Goal: Transaction & Acquisition: Obtain resource

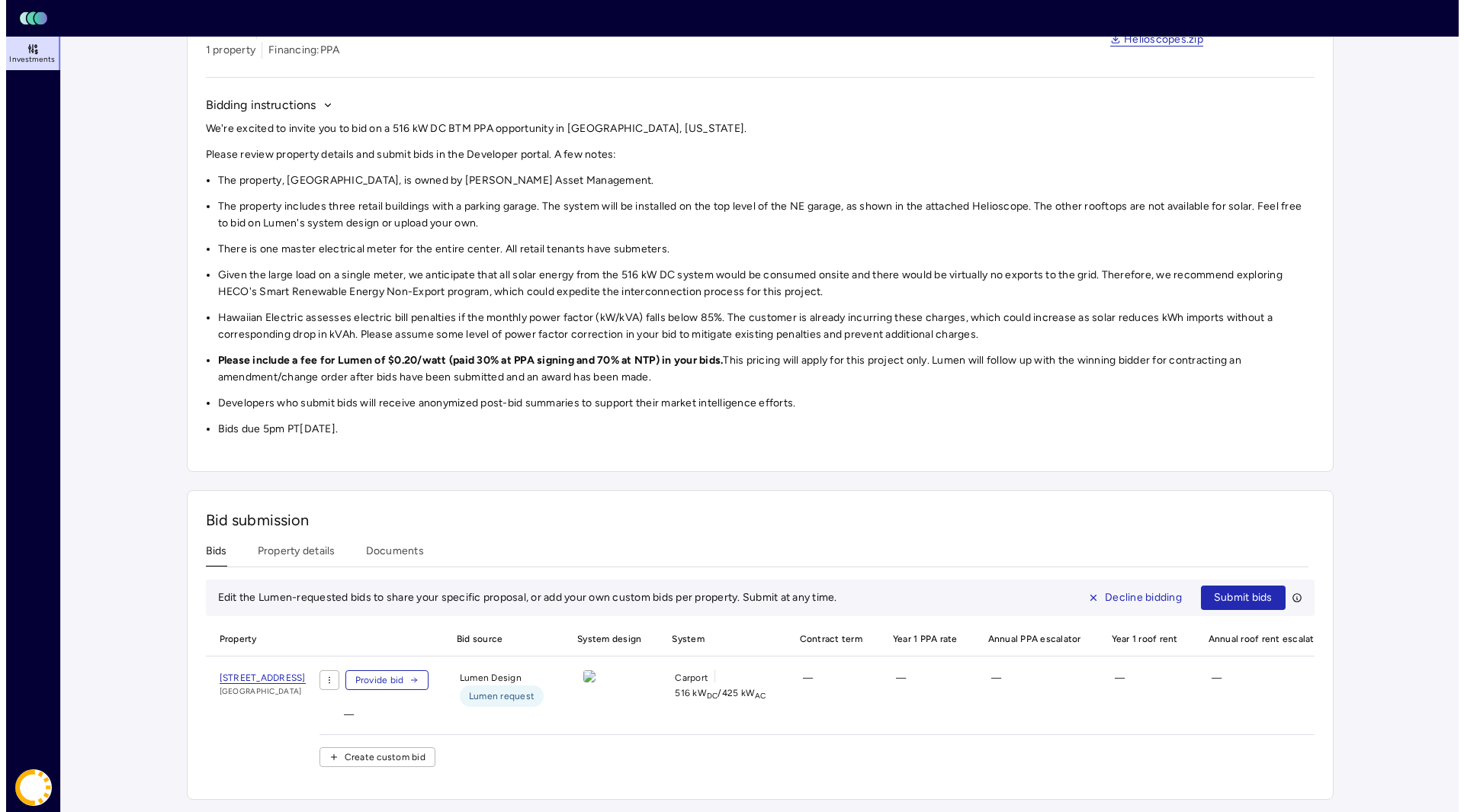
scroll to position [116, 0]
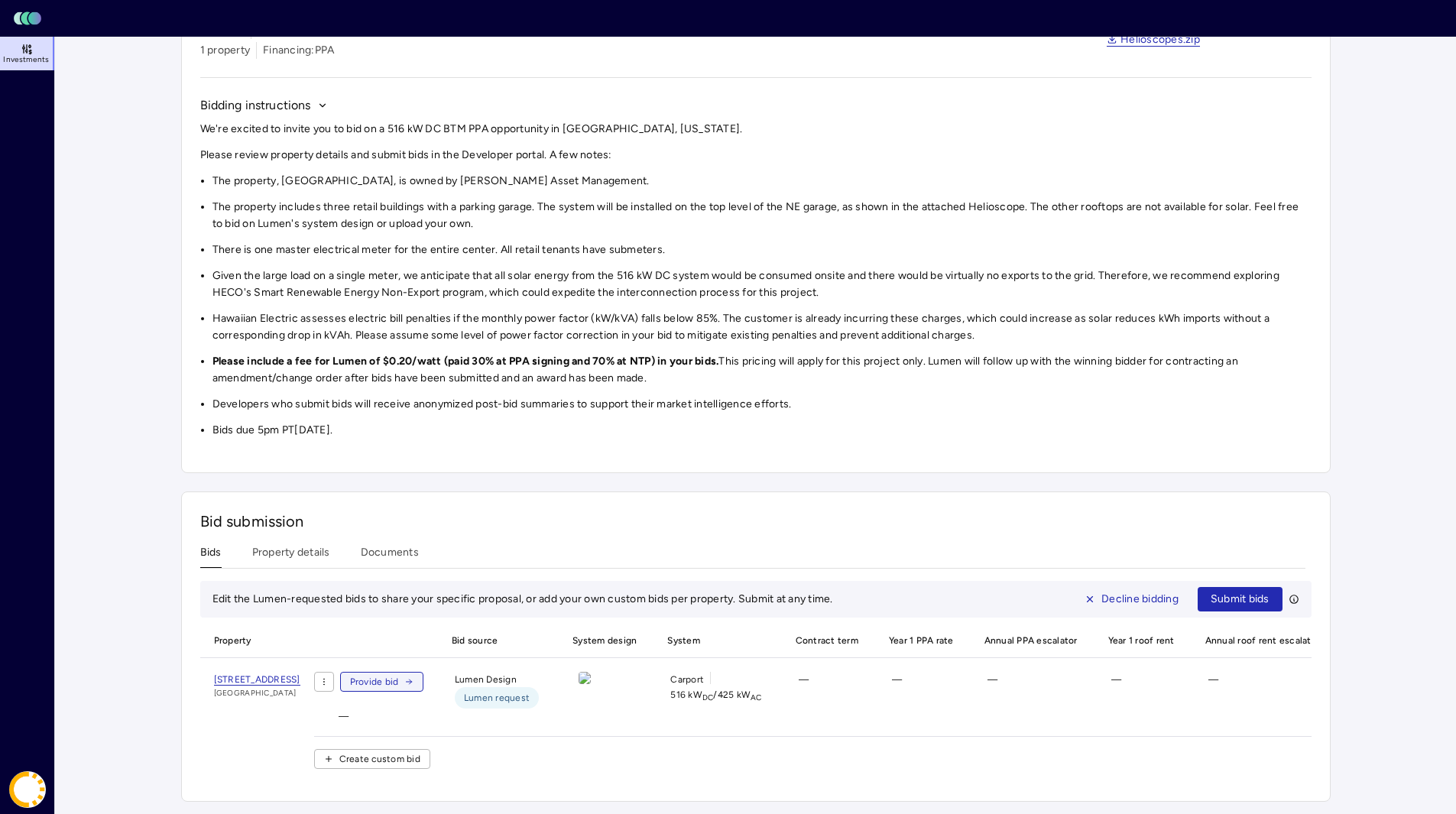
click at [399, 674] on span "Provide bid" at bounding box center [374, 682] width 49 height 15
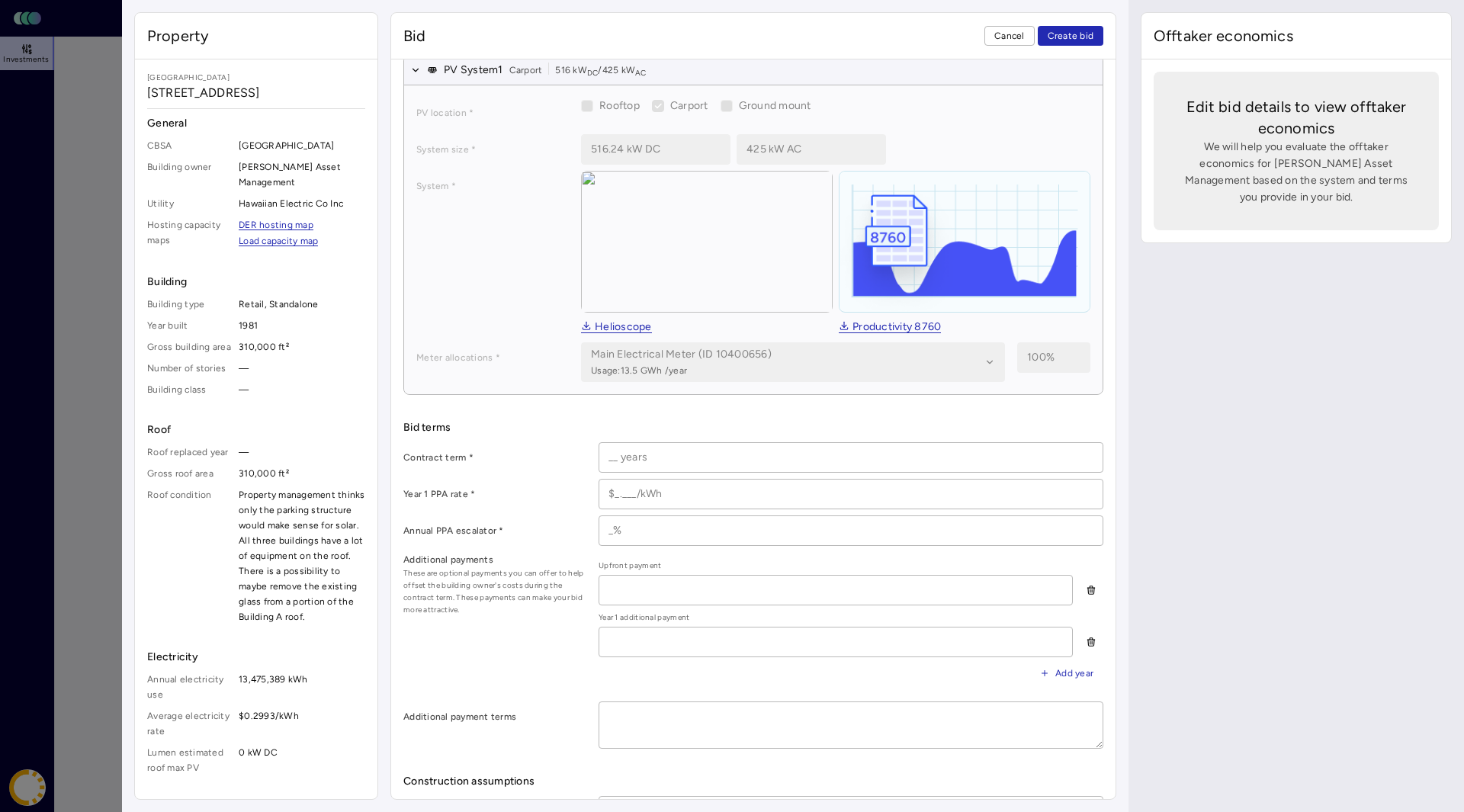
scroll to position [152, 0]
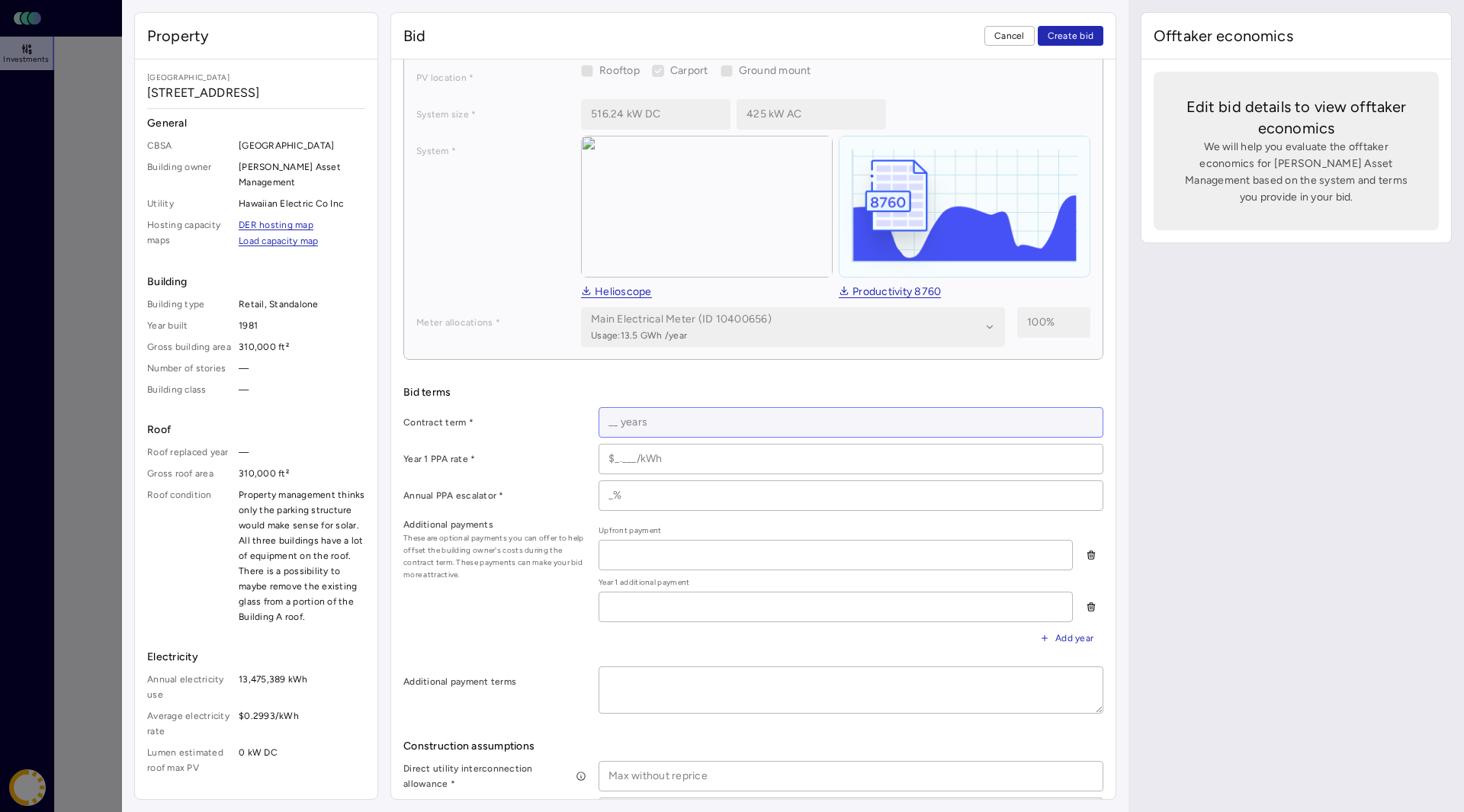
click at [612, 421] on input at bounding box center [851, 422] width 504 height 29
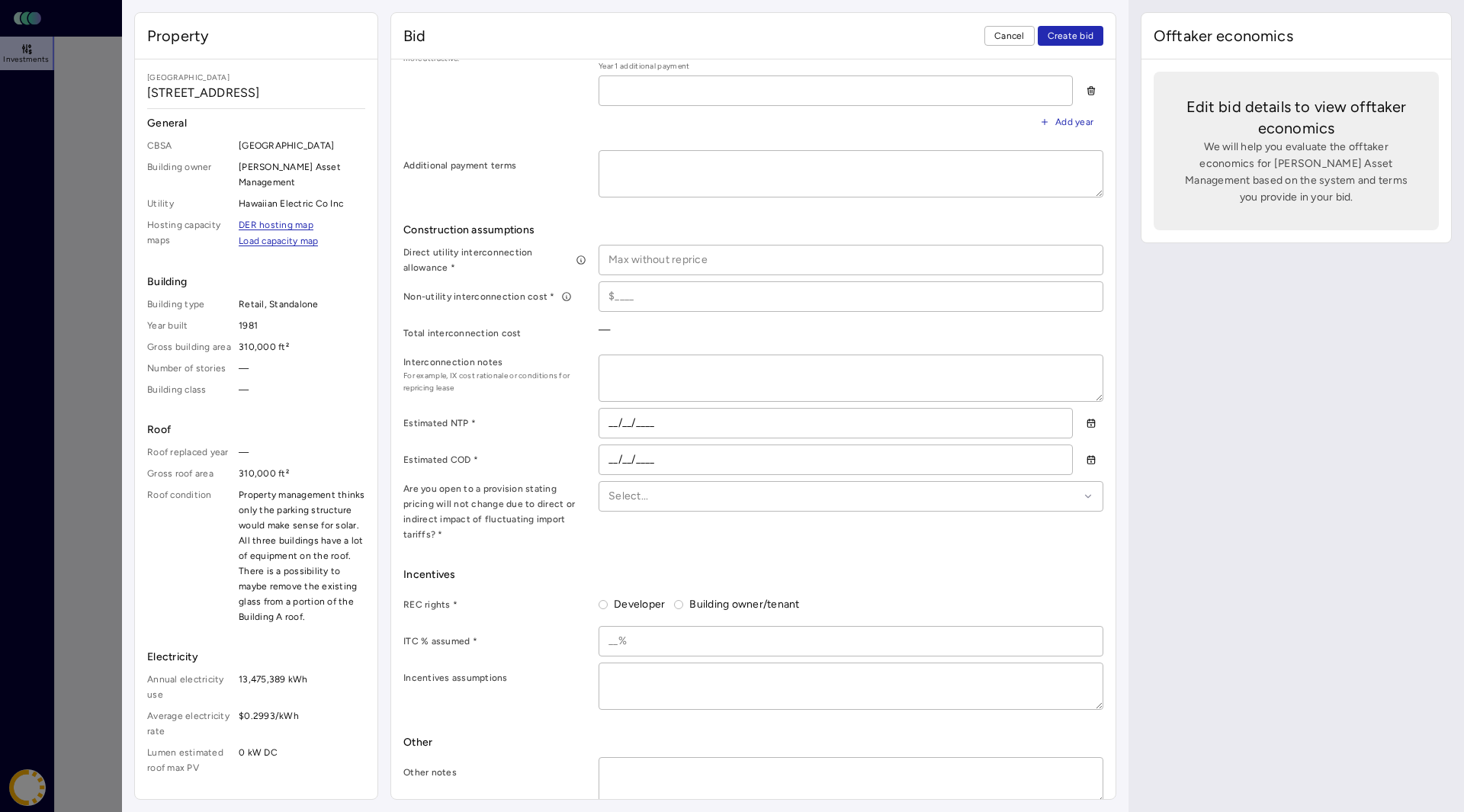
scroll to position [671, 0]
click at [1269, 626] on div "Offtaker economics Edit bid details to view offtaker economics We will help you…" at bounding box center [1296, 406] width 335 height 812
click at [816, 502] on div "Select..." at bounding box center [851, 493] width 504 height 30
click at [1180, 545] on div "Offtaker economics Edit bid details to view offtaker economics We will help you…" at bounding box center [1296, 406] width 335 height 812
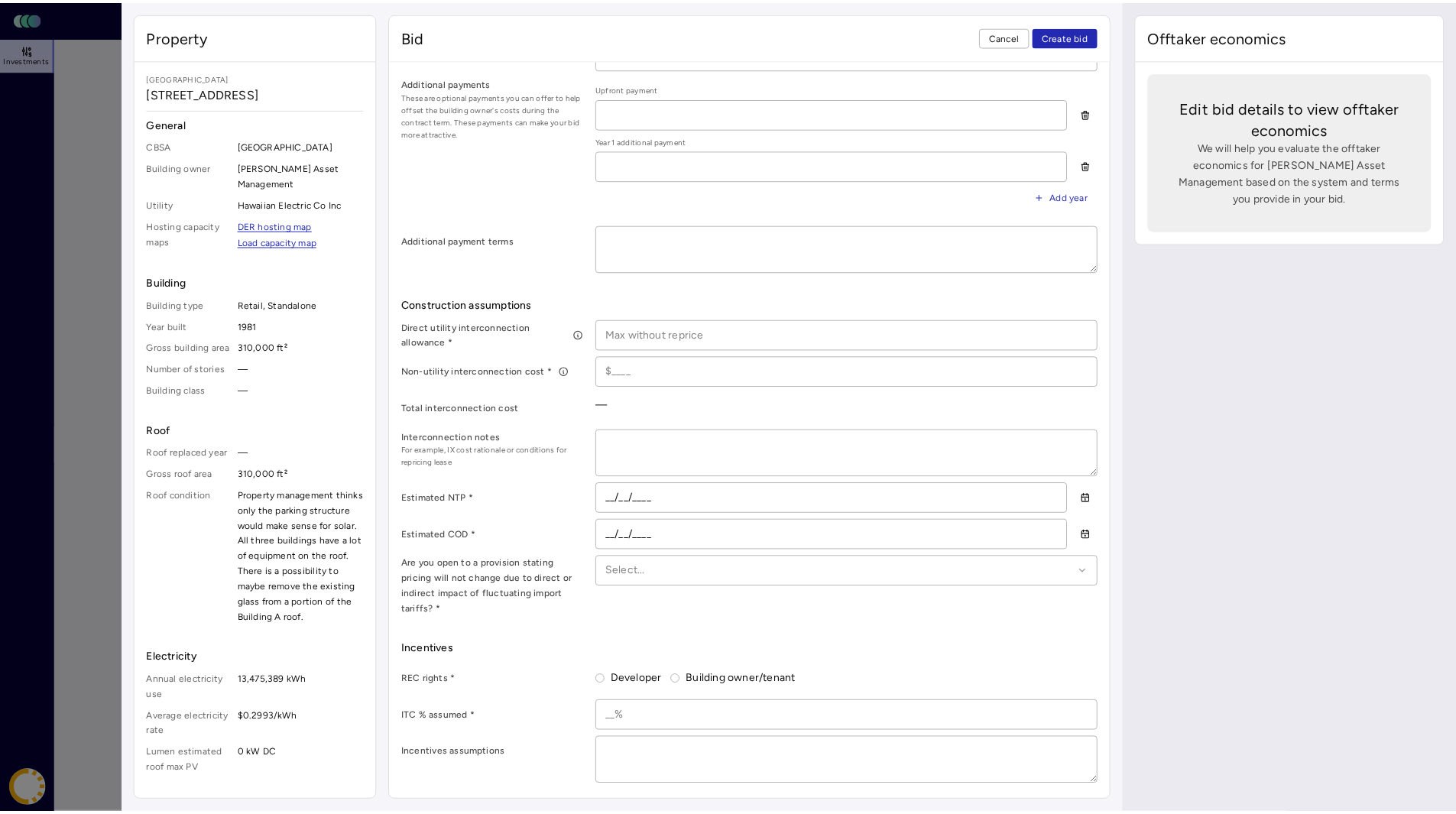
scroll to position [0, 0]
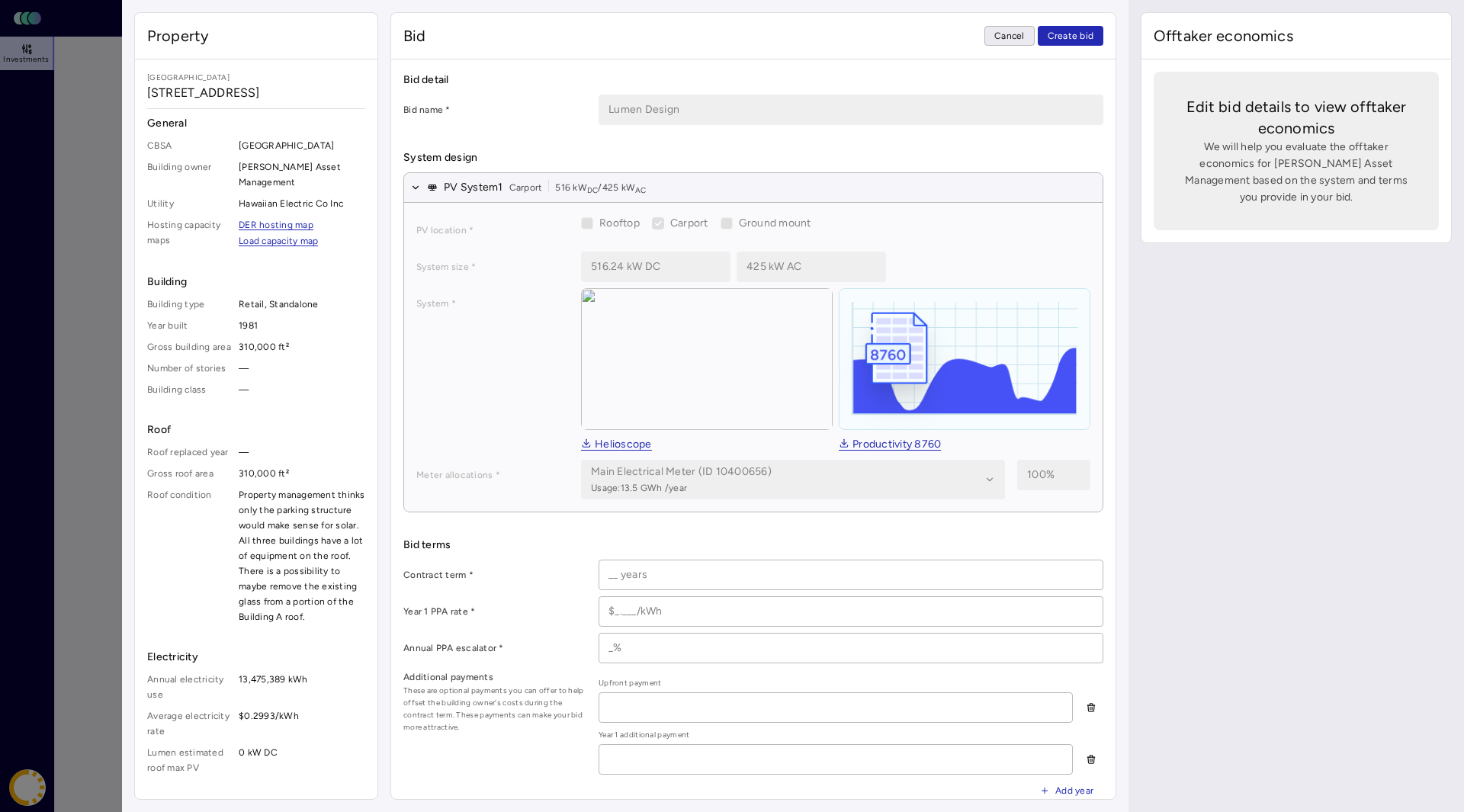
click at [995, 31] on button "Cancel" at bounding box center [1010, 36] width 50 height 20
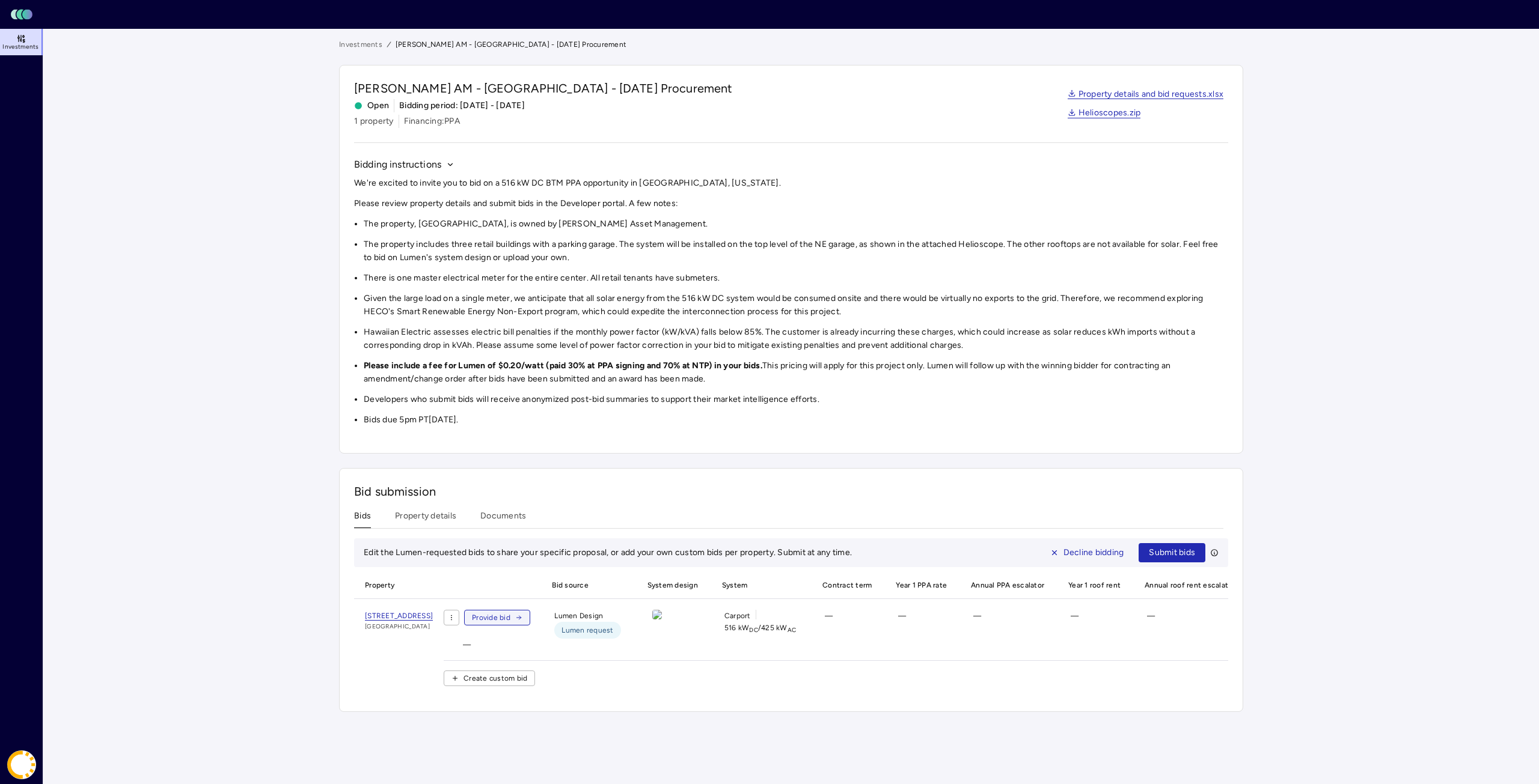
click at [511, 615] on span "Provide bid" at bounding box center [491, 618] width 38 height 12
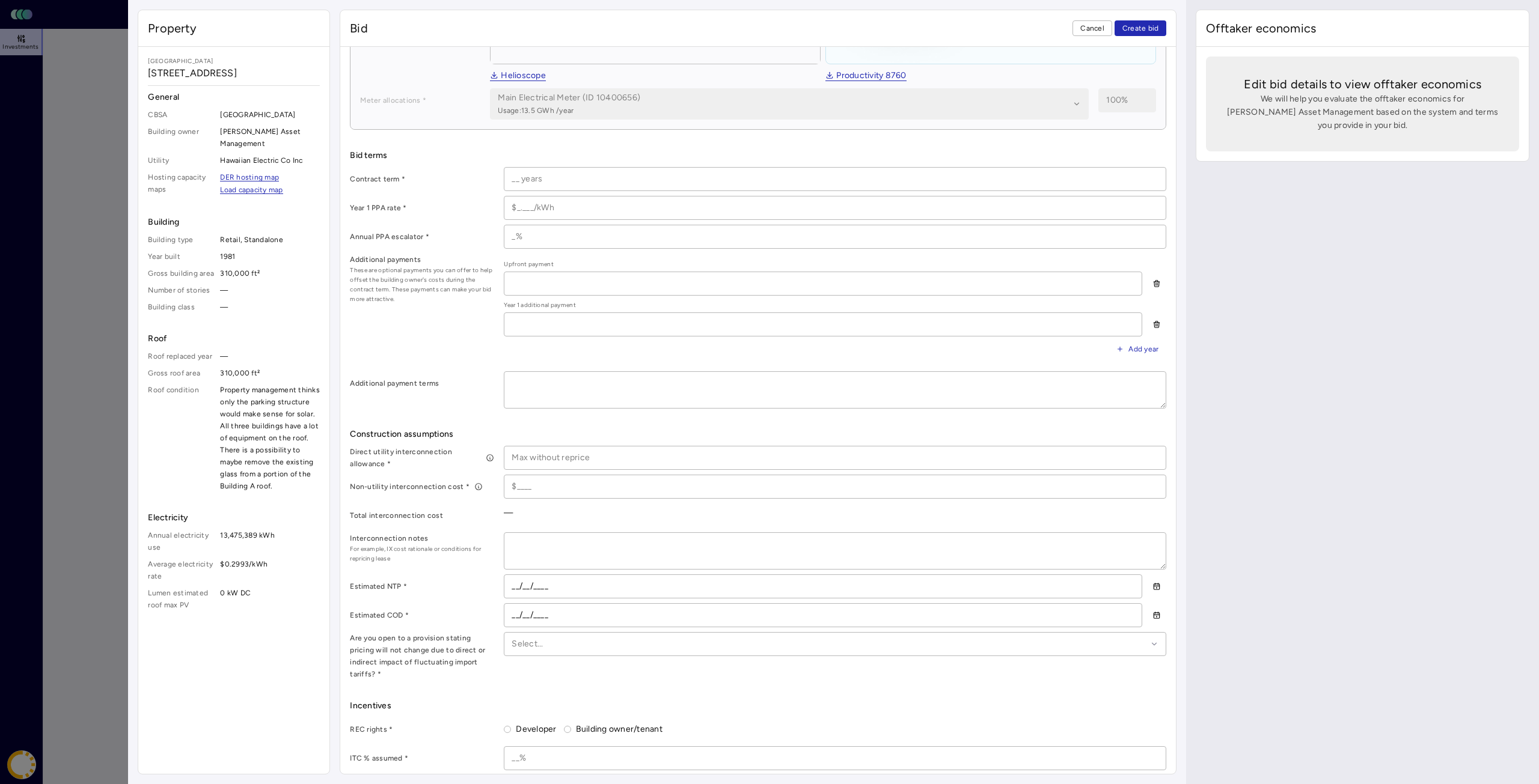
scroll to position [454, 0]
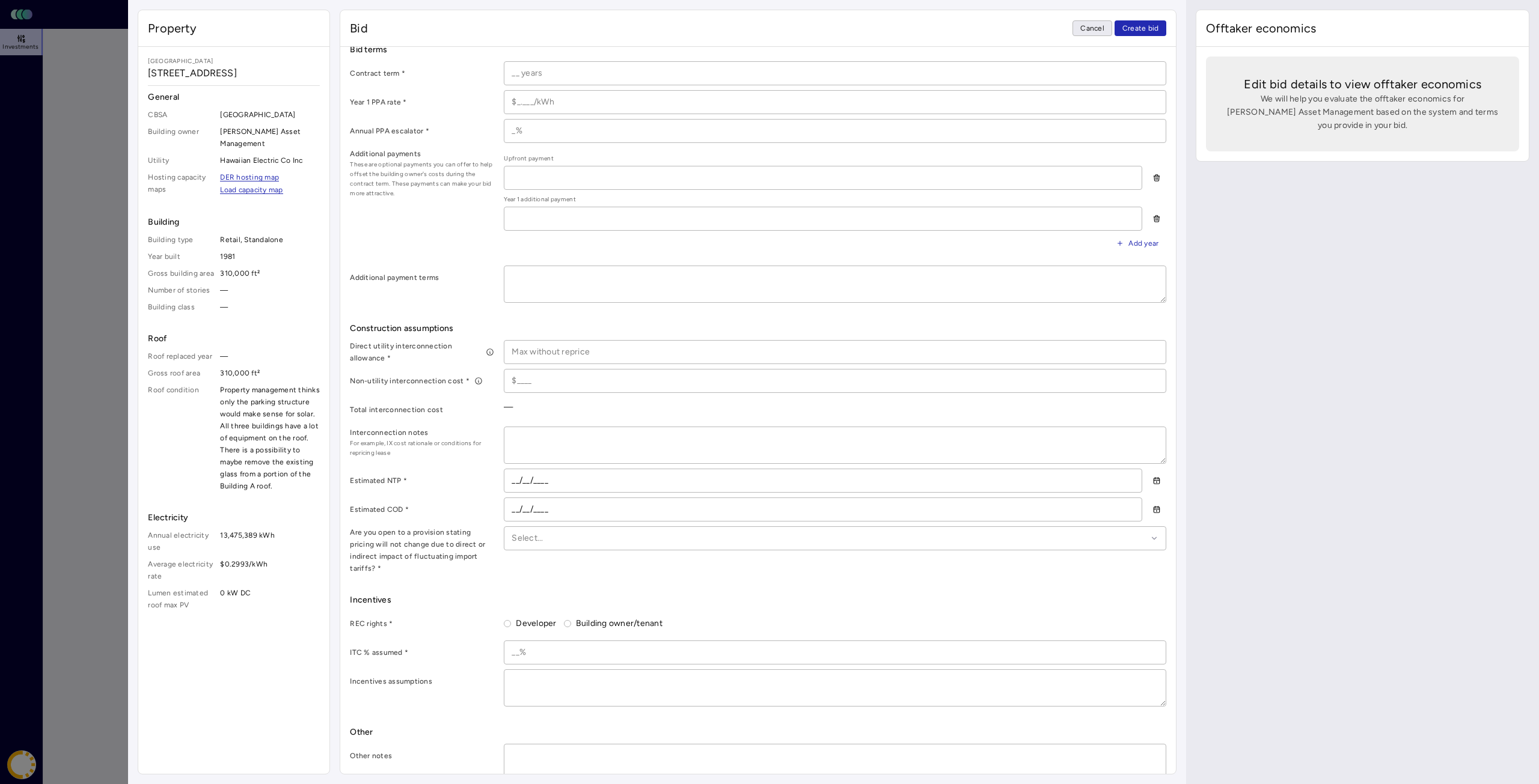
click at [1083, 33] on span "Cancel" at bounding box center [1092, 28] width 24 height 12
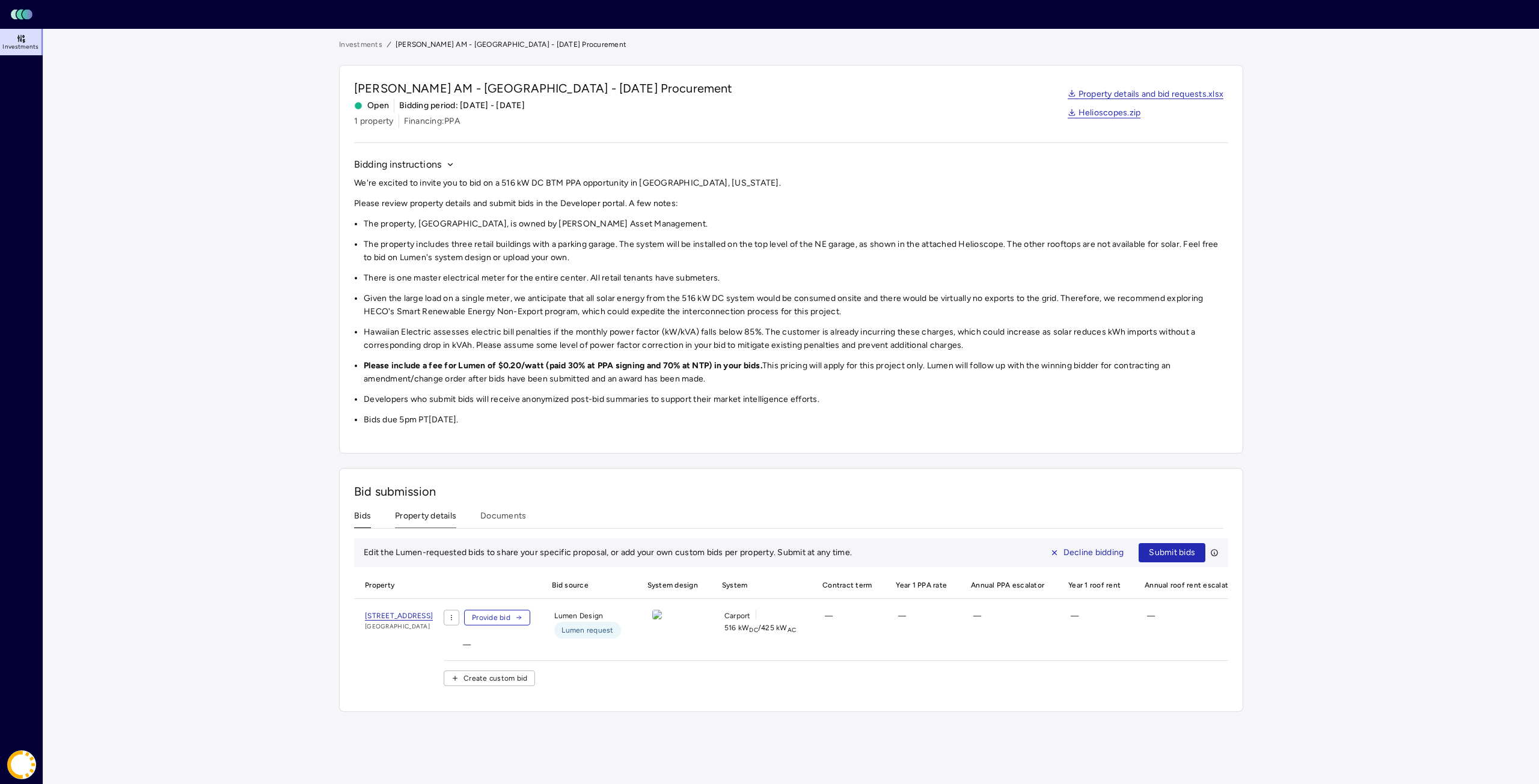
click at [429, 520] on button "Property details" at bounding box center [425, 519] width 61 height 18
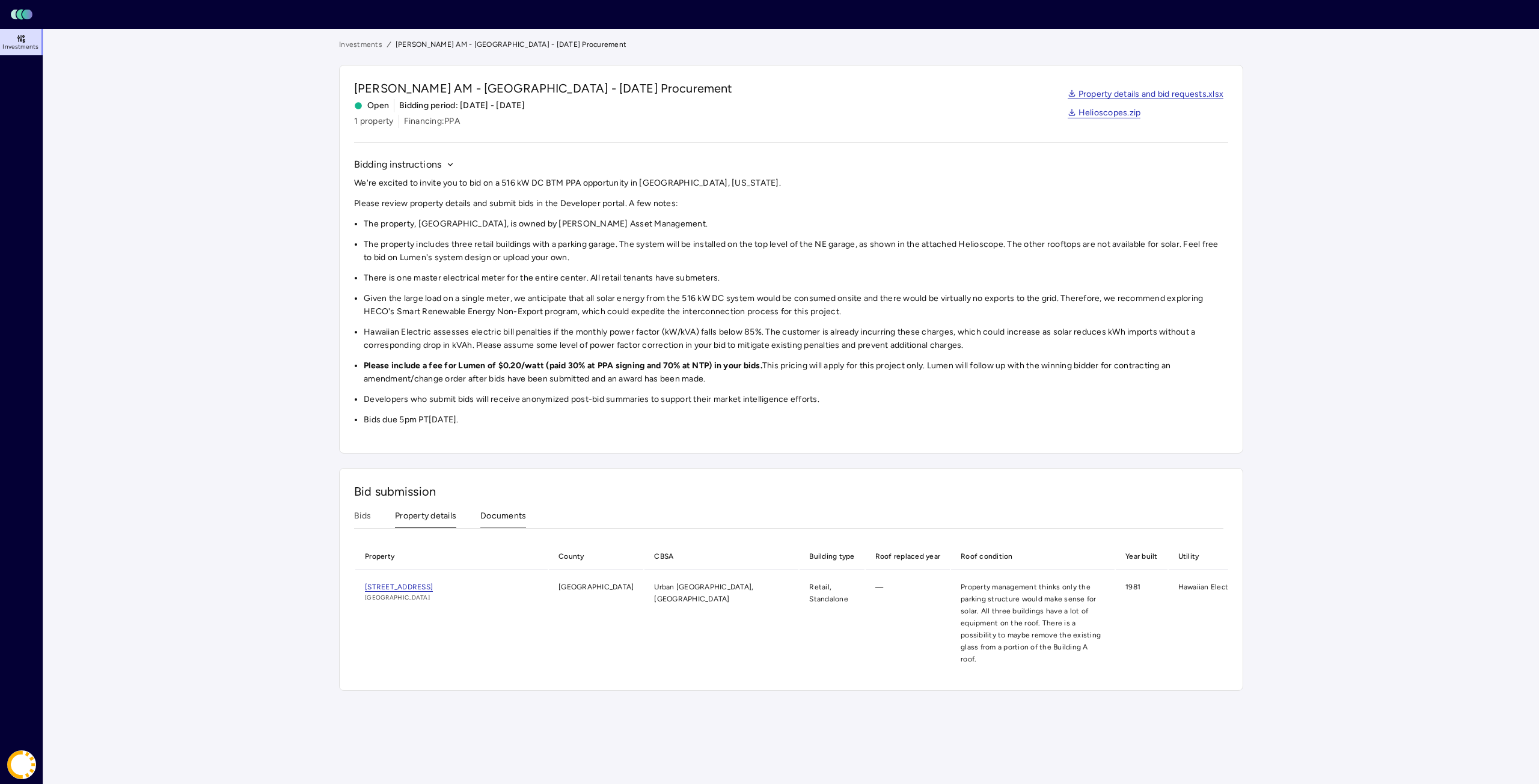
click at [520, 521] on button "Documents" at bounding box center [503, 519] width 46 height 18
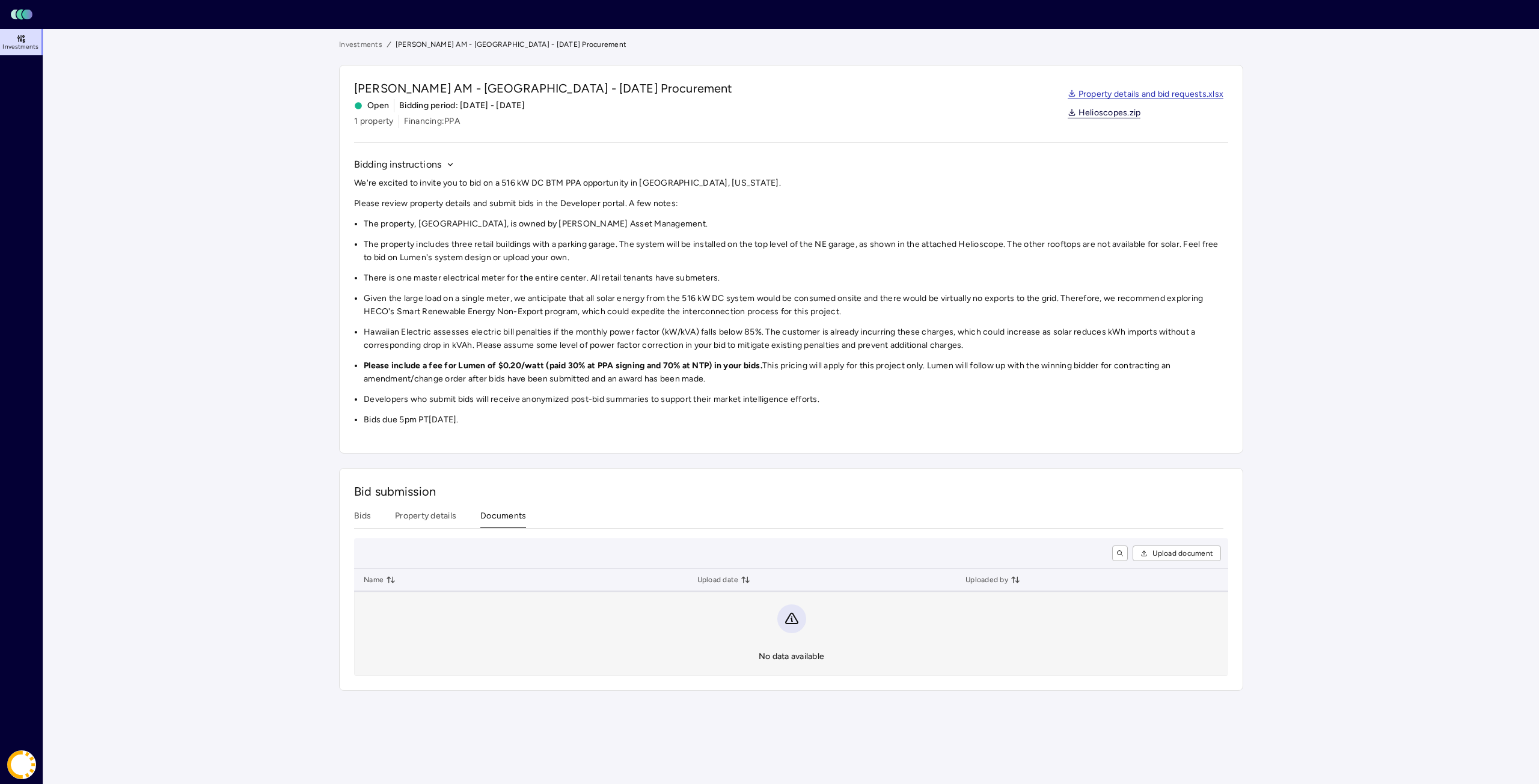
click at [1096, 115] on link "Helioscopes.zip" at bounding box center [1104, 113] width 73 height 10
